Goal: Communication & Community: Ask a question

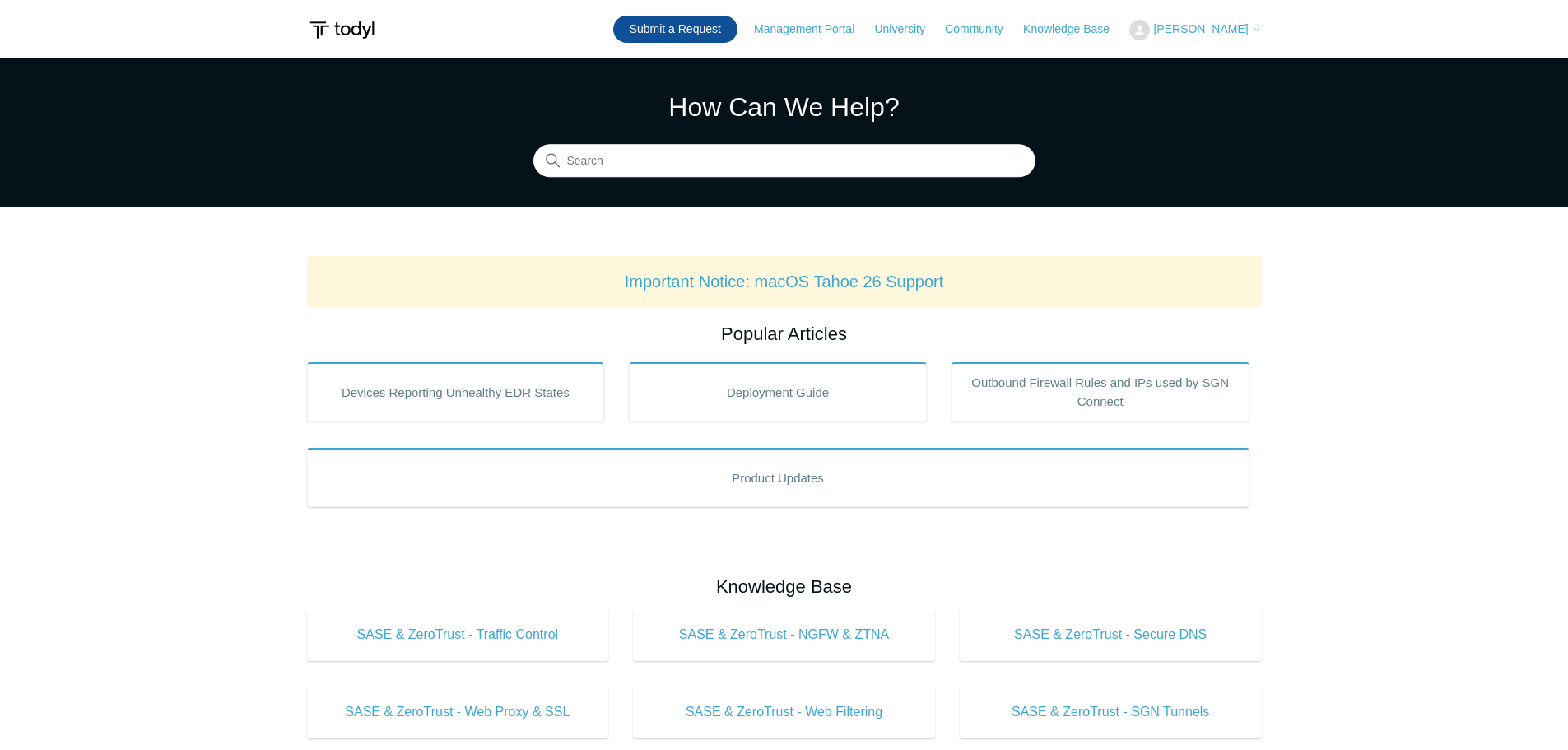
click at [653, 28] on link "Submit a Request" at bounding box center [675, 29] width 124 height 28
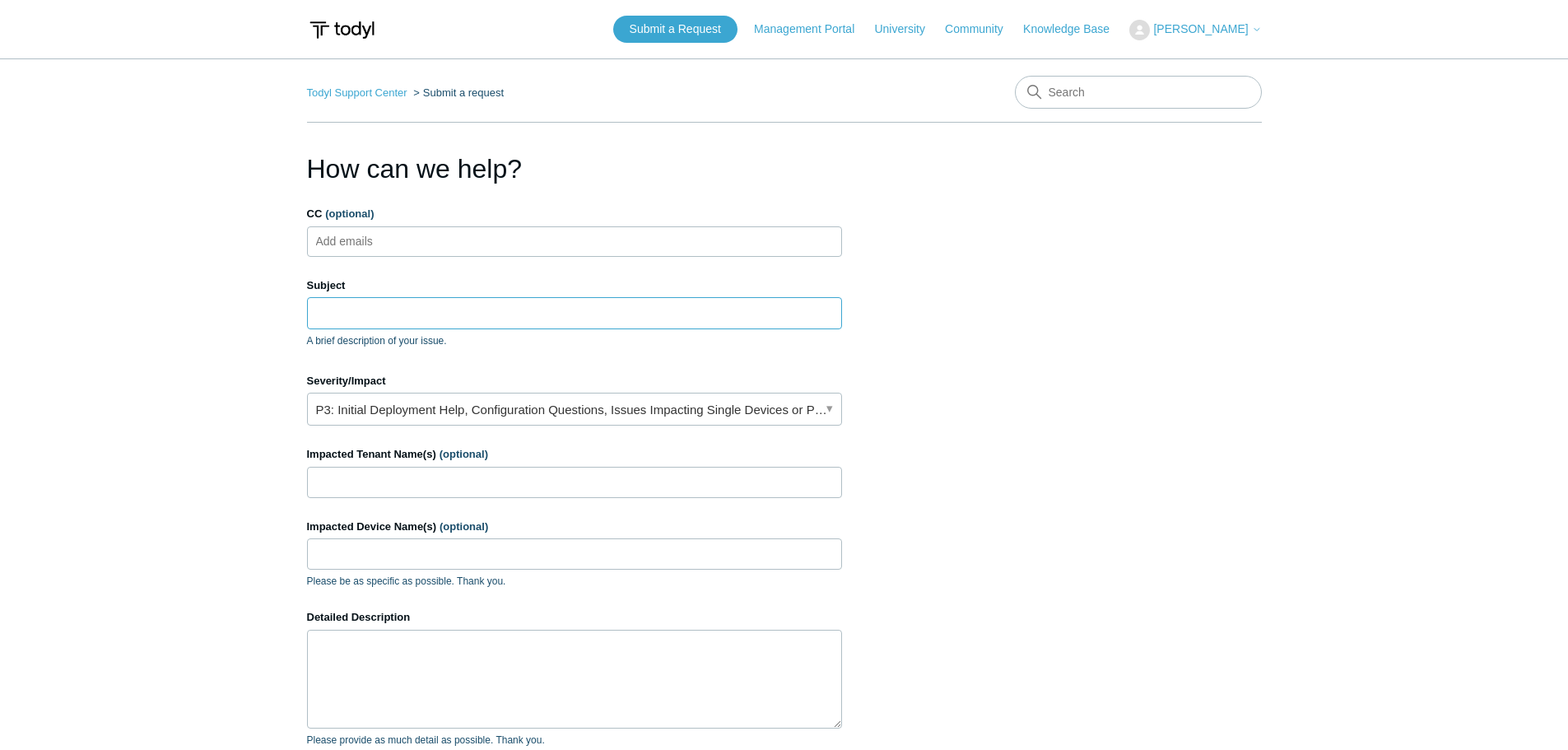
click at [326, 312] on input "Subject" at bounding box center [575, 313] width 535 height 31
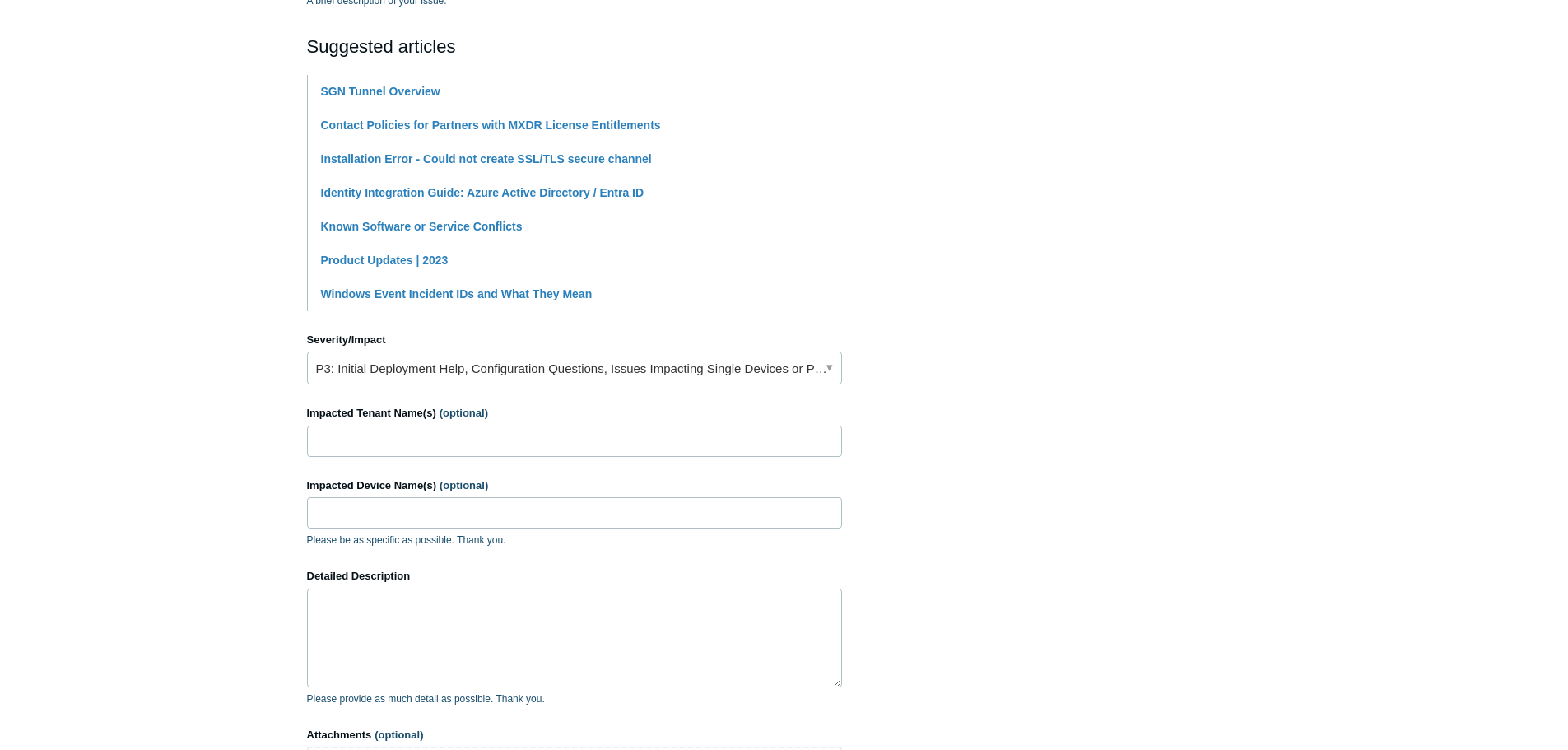
scroll to position [411, 0]
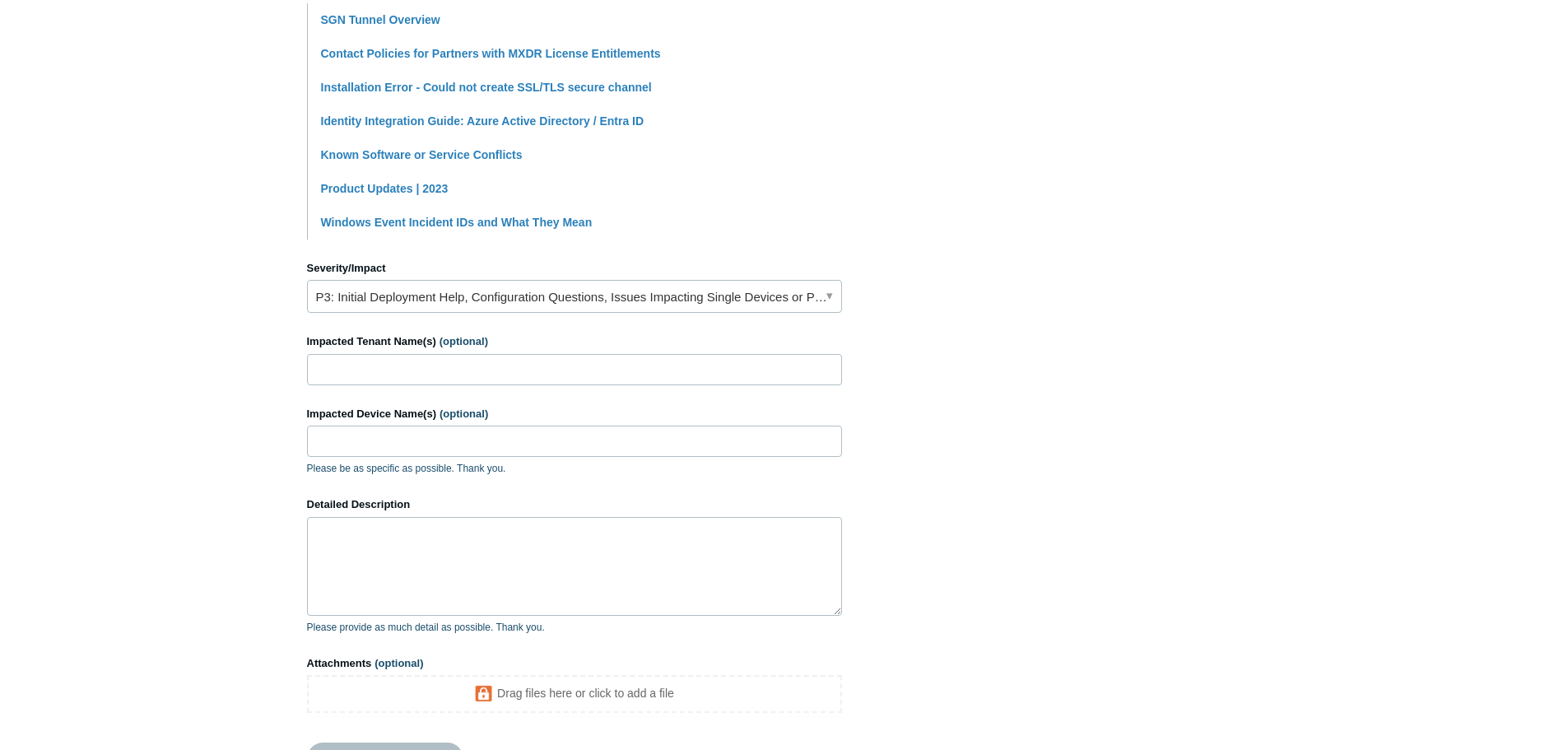
type input "Overseas Users Having Call Quality Issues & Disconnects Using Aircall Soft Phon…"
click at [492, 296] on link "P3: Initial Deployment Help, Configuration Questions, Issues Impacting Single D…" at bounding box center [575, 296] width 535 height 33
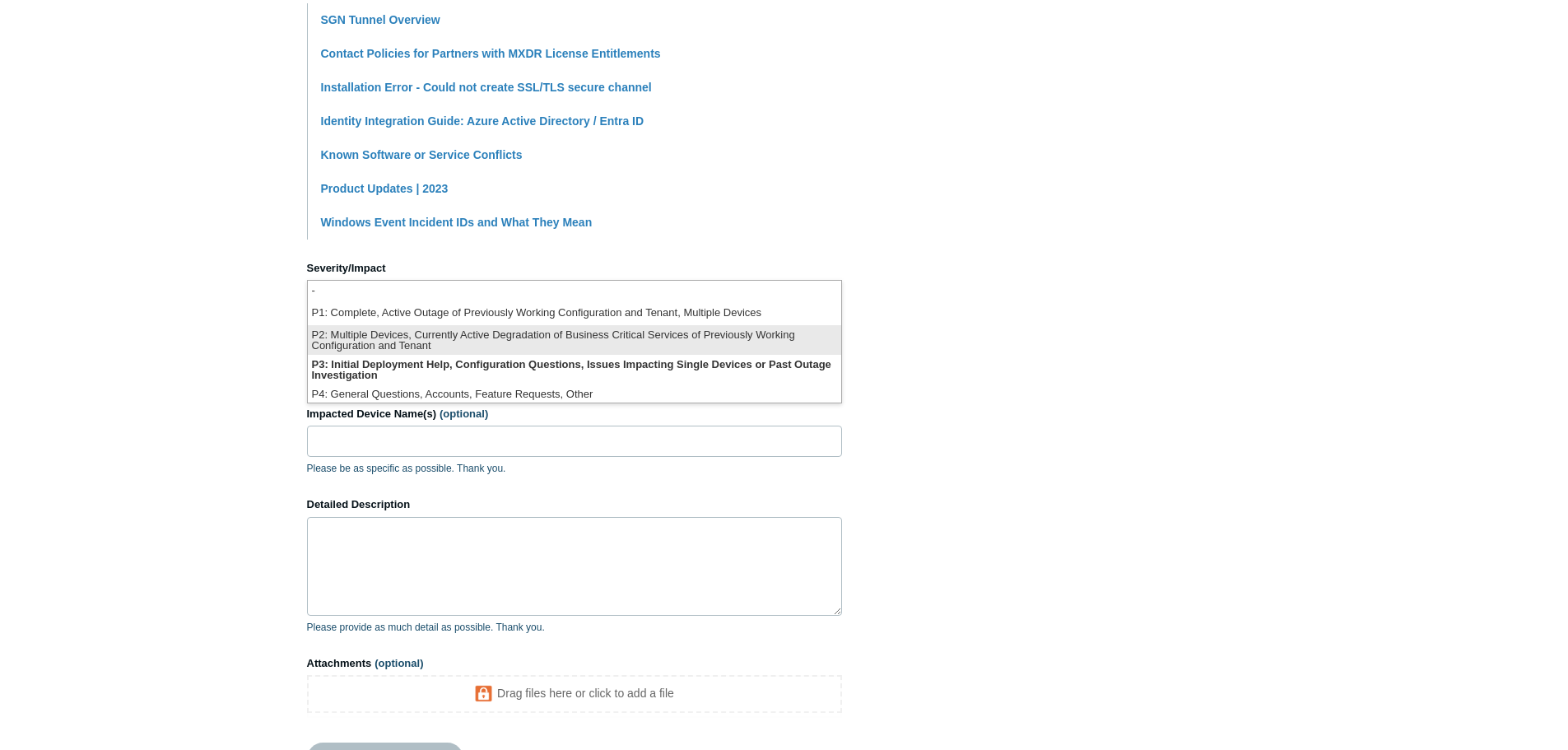
click at [479, 329] on li "P2: Multiple Devices, Currently Active Degradation of Business Critical Service…" at bounding box center [575, 340] width 533 height 29
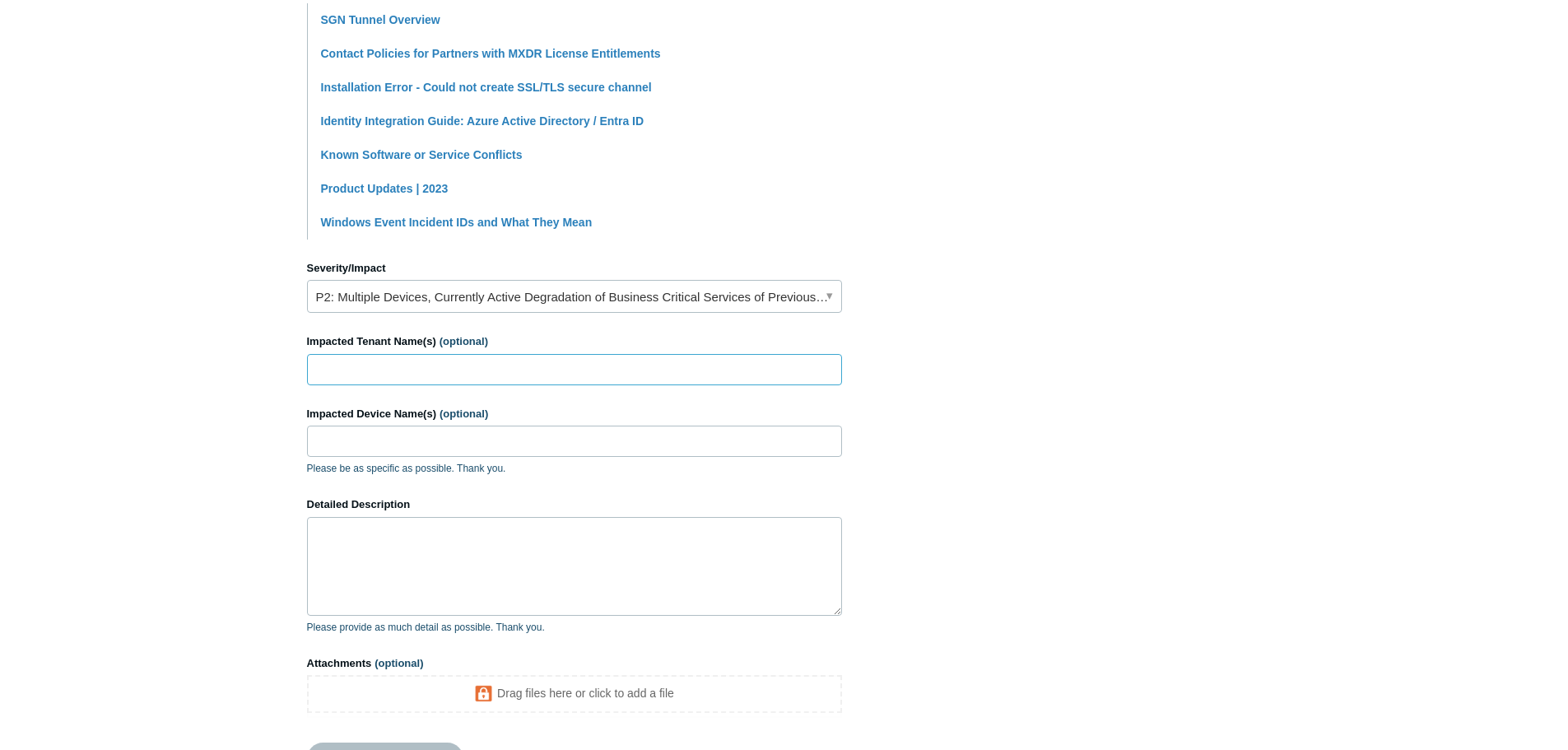
click at [435, 378] on input "Impacted Tenant Name(s) (optional)" at bounding box center [575, 370] width 535 height 31
type input "SymplConsult"
type input "A"
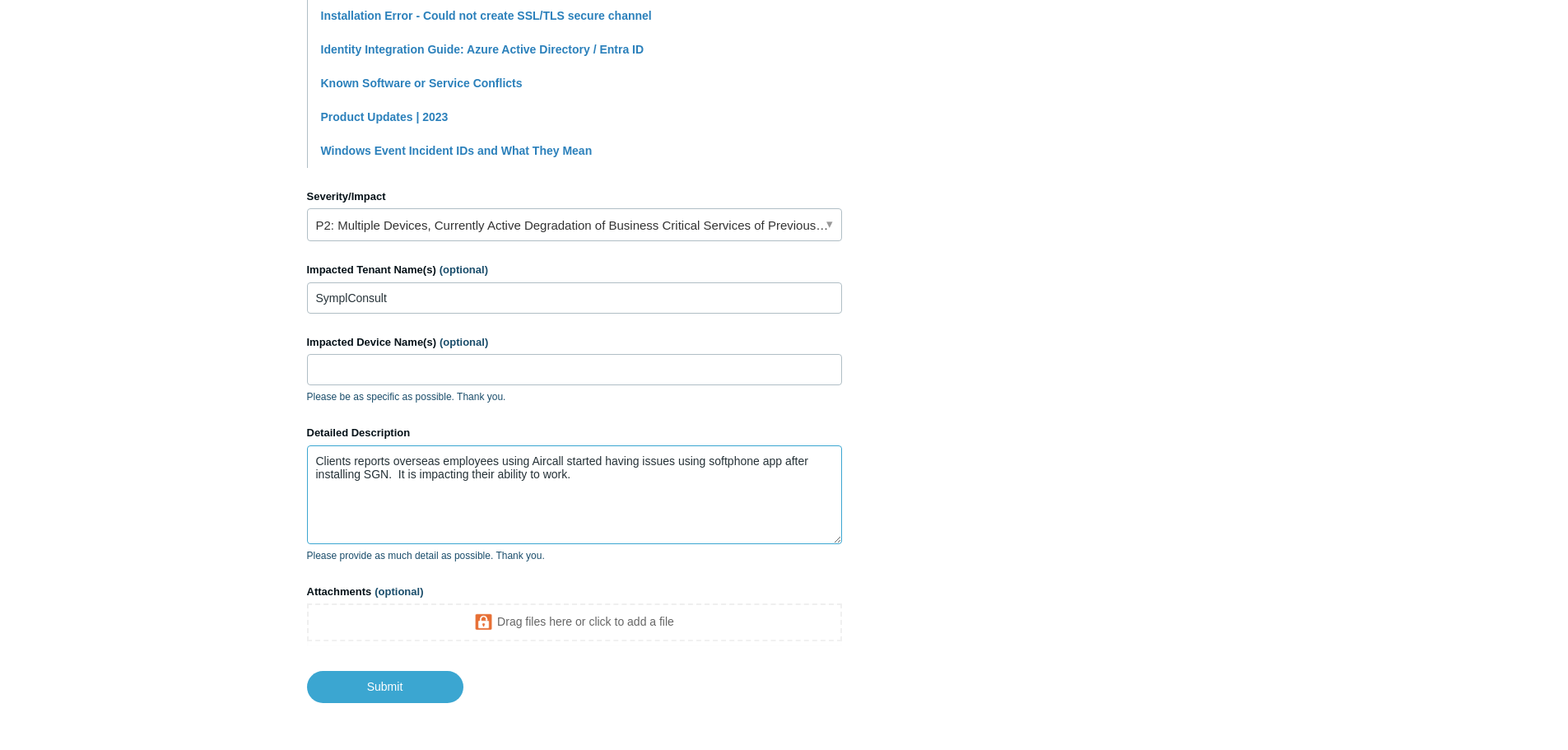
scroll to position [551, 0]
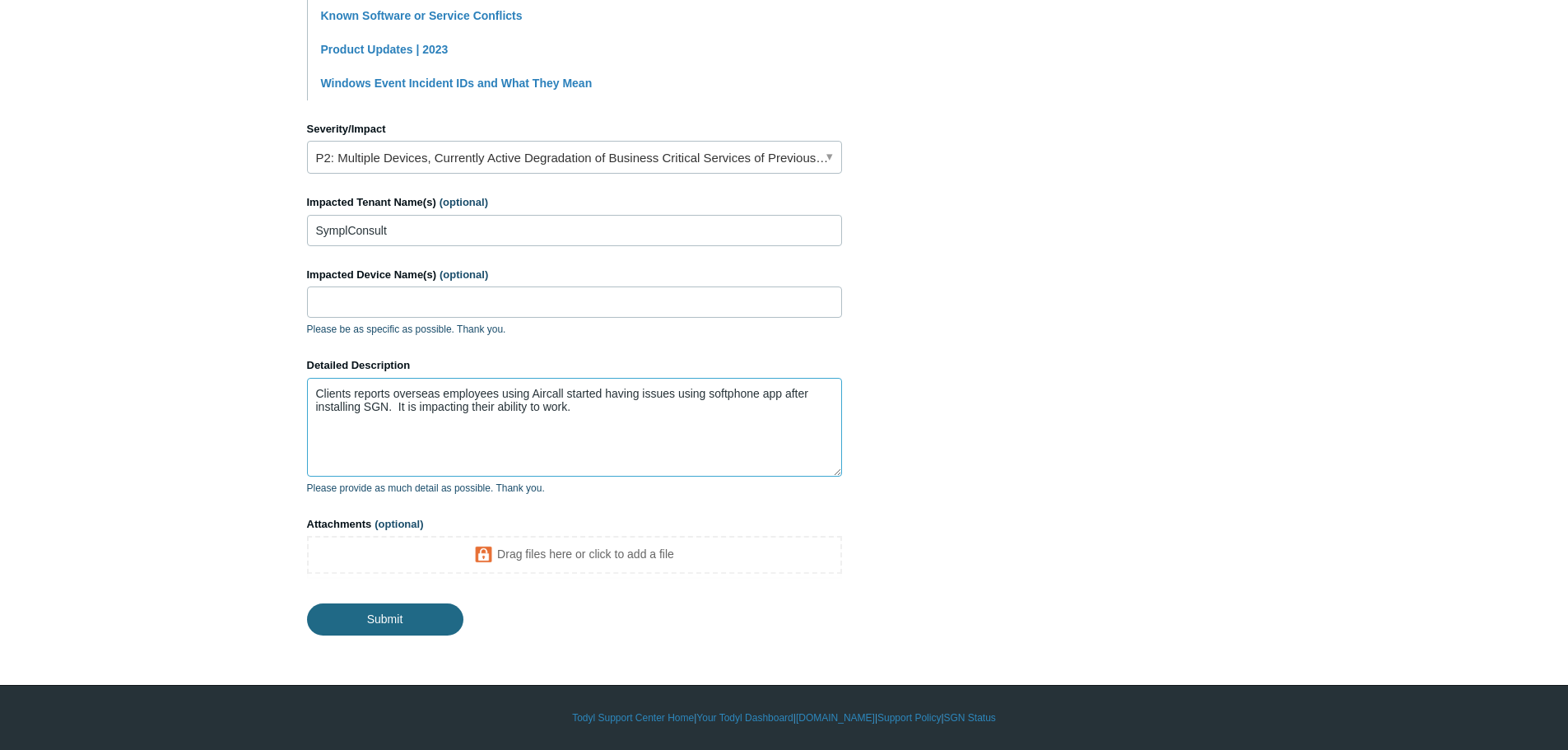
type textarea "Clients reports overseas employees using Aircall started having issues using so…"
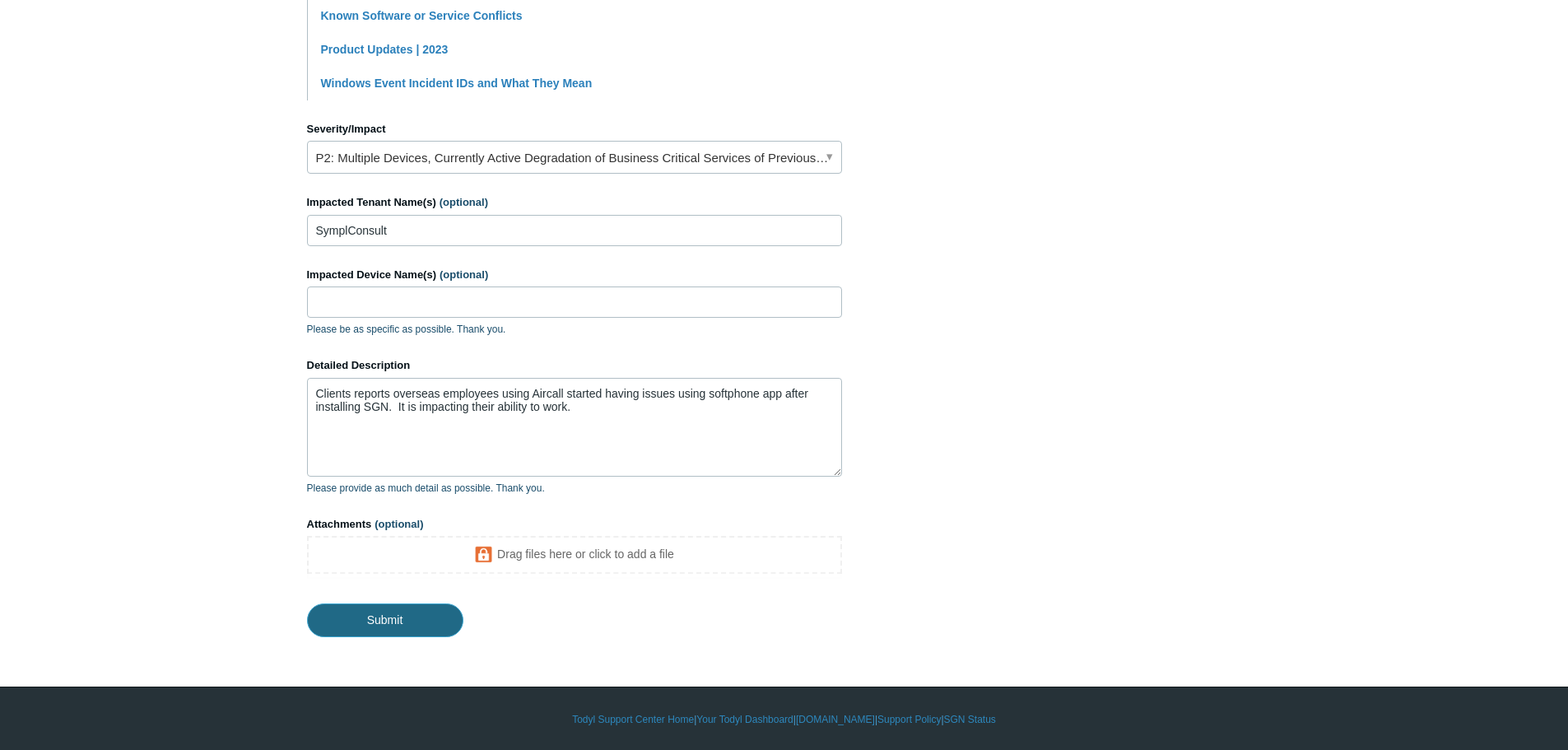
click at [384, 618] on input "Submit" at bounding box center [385, 620] width 156 height 33
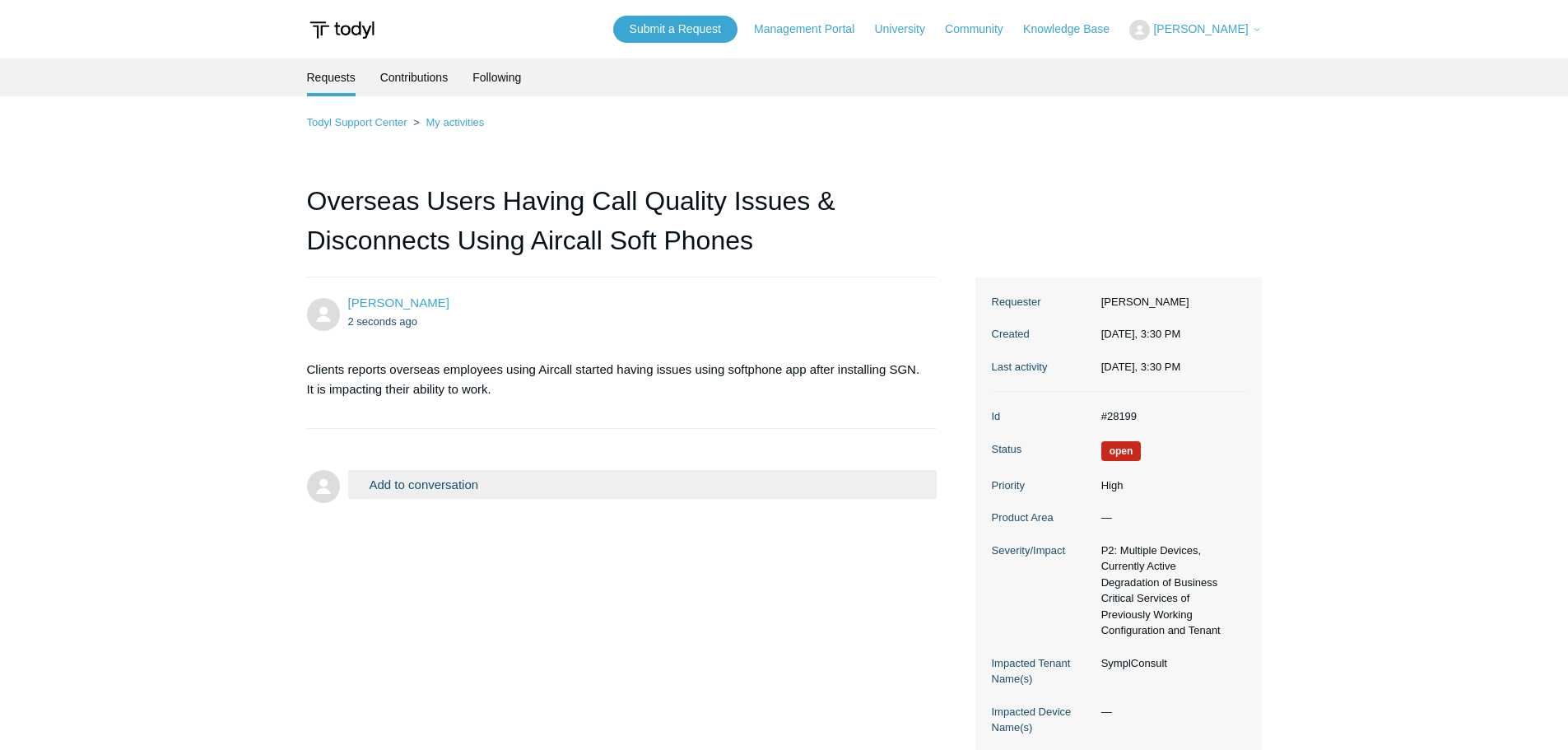
scroll to position [117, 0]
